Goal: Book appointment/travel/reservation

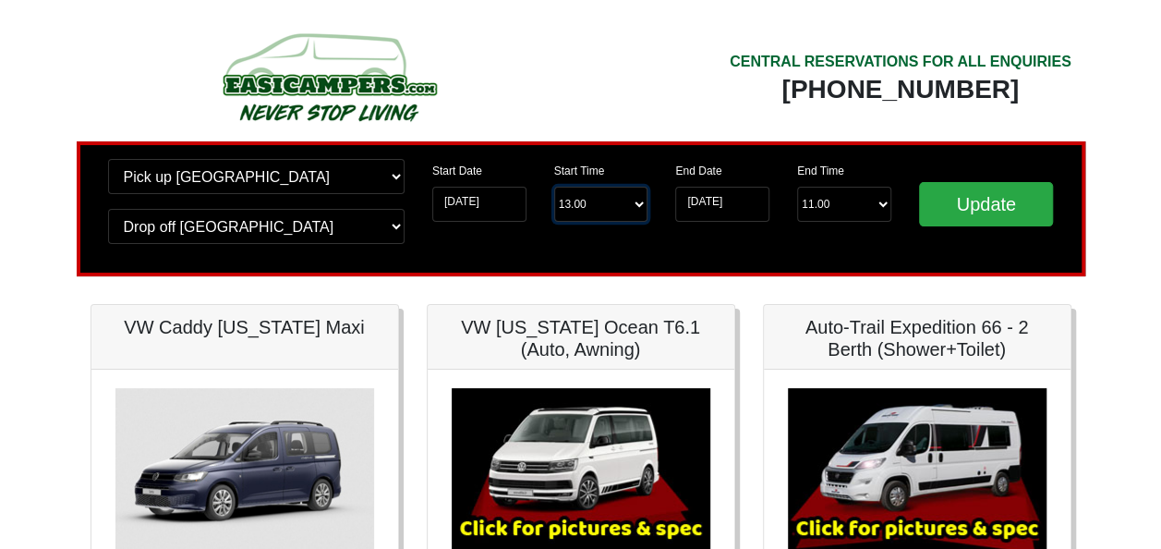
click at [637, 205] on select "Start Time 13.00 -------- 11.00 am (Saturday & Sunday Only) 12.00 pm (Saturday)…" at bounding box center [601, 204] width 94 height 35
click at [625, 111] on div "CENTRAL RESERVATIONS FOR ALL ENQUIRIES 00 44 ( 0 ) 1942 778899" at bounding box center [833, 83] width 504 height 115
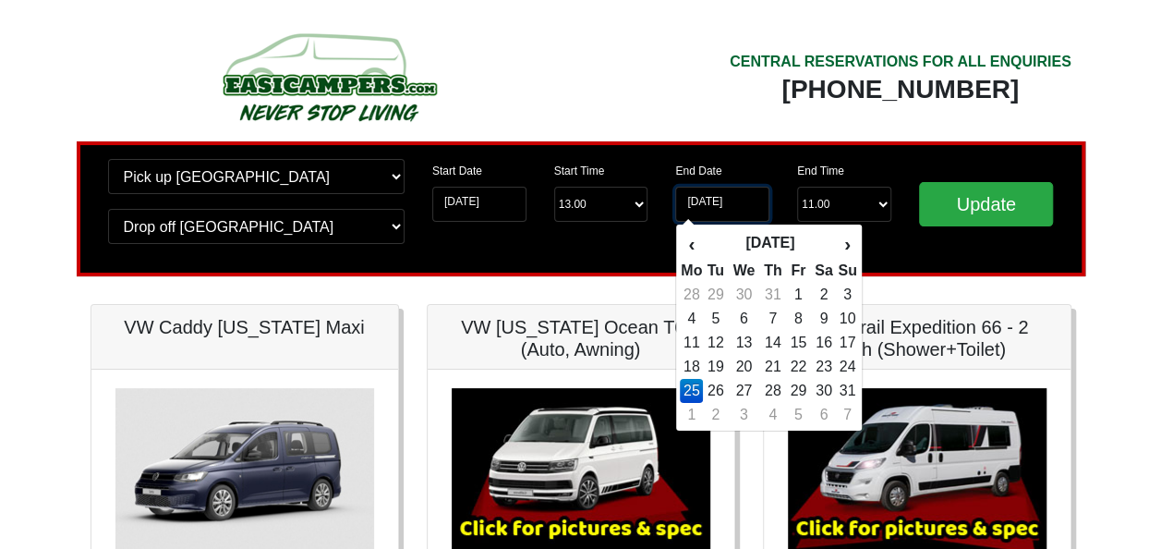
click at [699, 206] on input "25-08-2025" at bounding box center [722, 204] width 94 height 35
click at [721, 391] on td "26" at bounding box center [715, 391] width 25 height 24
type input "[DATE]"
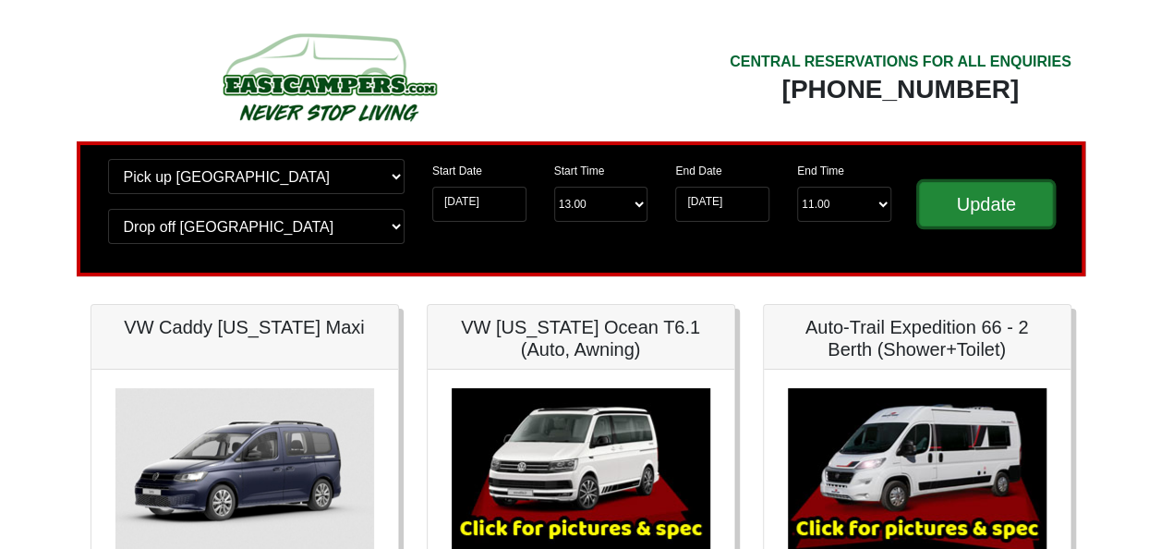
click at [958, 207] on input "Update" at bounding box center [986, 204] width 135 height 44
